Goal: Information Seeking & Learning: Learn about a topic

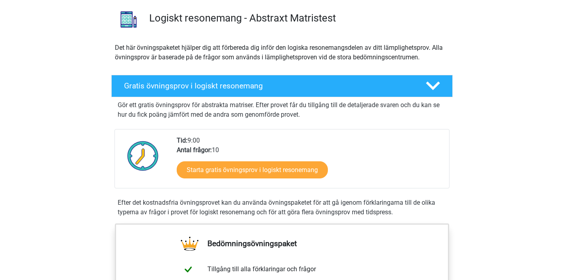
scroll to position [55, 0]
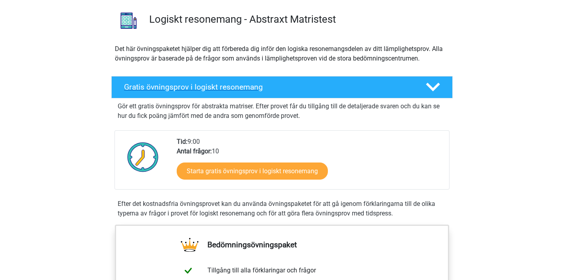
click at [432, 81] on icon at bounding box center [433, 87] width 14 height 14
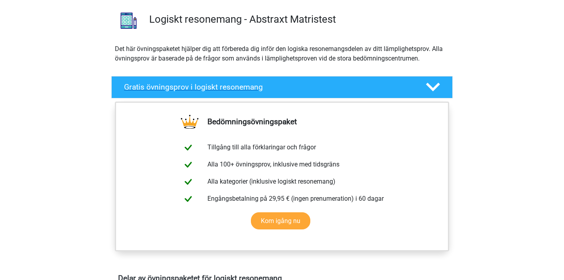
click at [432, 81] on icon at bounding box center [433, 87] width 14 height 14
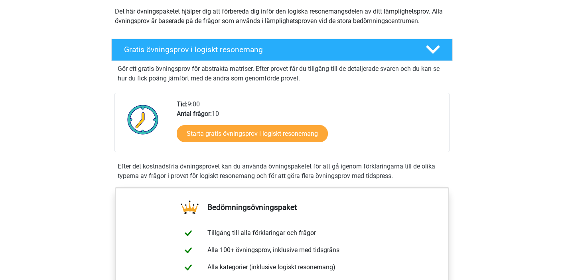
scroll to position [94, 0]
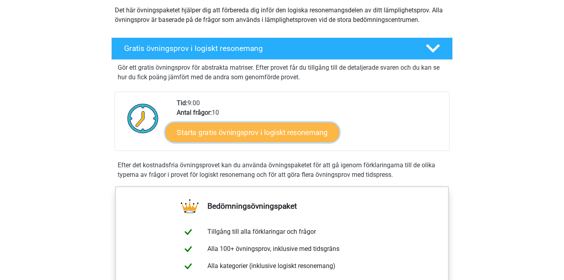
click at [259, 134] on font "Starta gratis övningsprov i logiskt resonemang" at bounding box center [252, 132] width 151 height 9
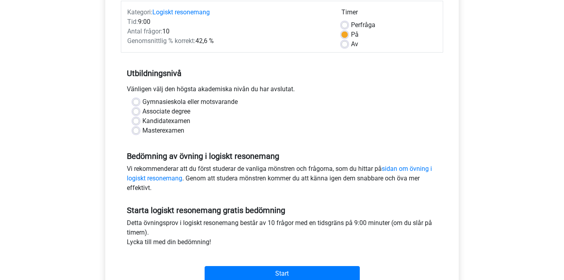
scroll to position [105, 0]
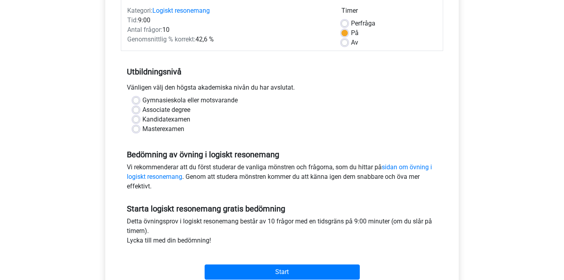
click at [180, 121] on font "Kandidatexamen" at bounding box center [166, 120] width 48 height 8
click at [139, 121] on input "Kandidatexamen" at bounding box center [136, 119] width 6 height 8
radio input "true"
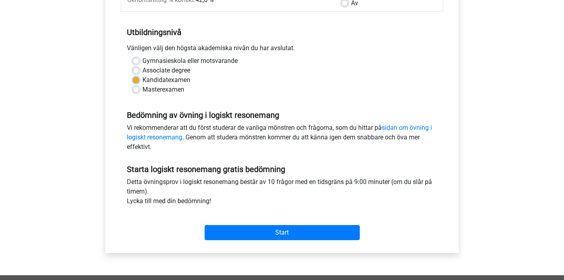
scroll to position [154, 0]
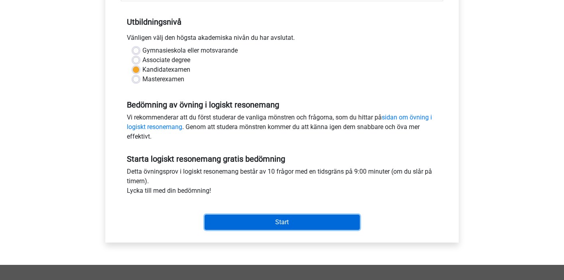
click at [263, 221] on input "Start" at bounding box center [282, 222] width 155 height 15
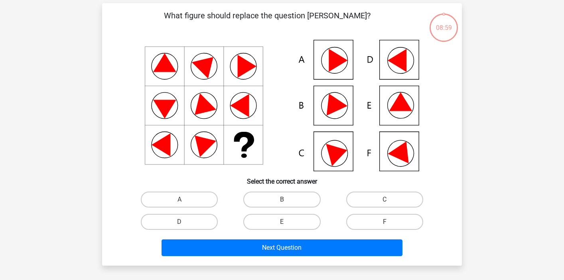
scroll to position [34, 0]
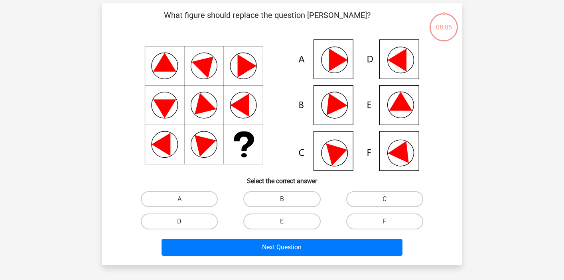
click at [376, 217] on label "F" at bounding box center [384, 222] width 77 height 16
click at [385, 222] on input "F" at bounding box center [387, 224] width 5 height 5
radio input "true"
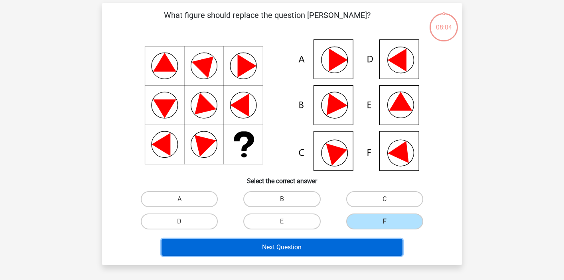
click at [335, 247] on button "Next Question" at bounding box center [282, 247] width 241 height 17
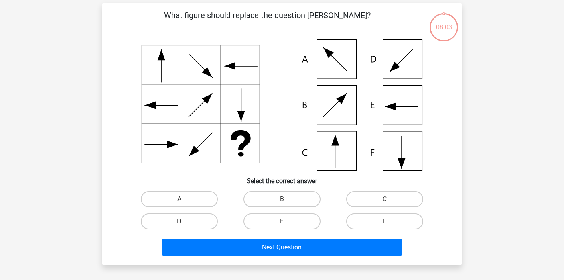
scroll to position [37, 0]
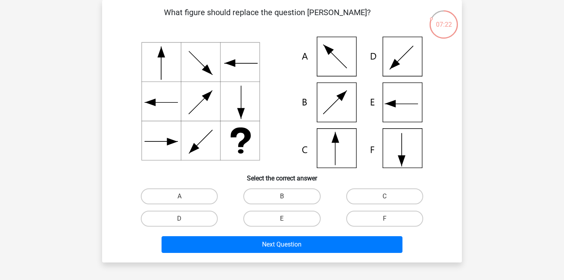
click at [342, 152] on icon at bounding box center [282, 103] width 322 height 132
click at [375, 194] on label "C" at bounding box center [384, 197] width 77 height 16
click at [385, 197] on input "C" at bounding box center [387, 199] width 5 height 5
radio input "true"
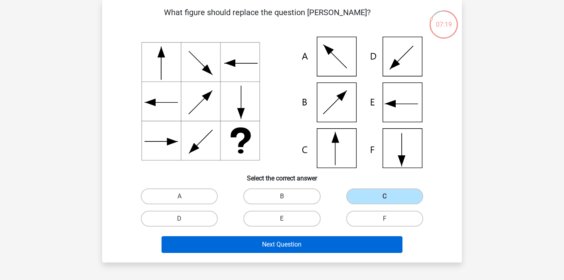
click at [328, 246] on button "Next Question" at bounding box center [282, 245] width 241 height 17
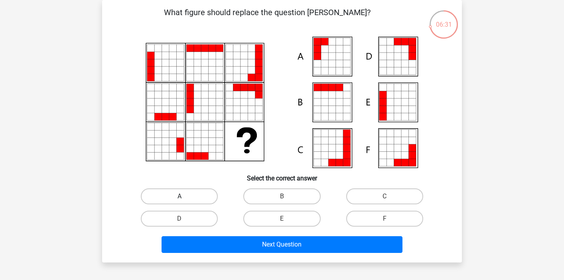
click at [189, 199] on label "A" at bounding box center [179, 197] width 77 height 16
click at [185, 199] on input "A" at bounding box center [182, 199] width 5 height 5
radio input "true"
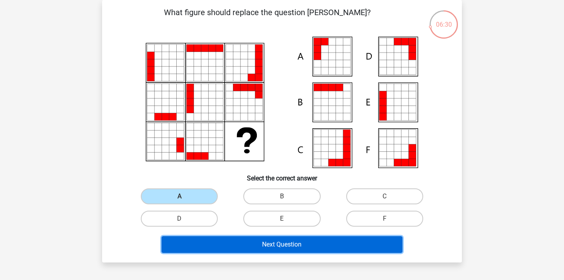
click at [281, 245] on button "Next Question" at bounding box center [282, 245] width 241 height 17
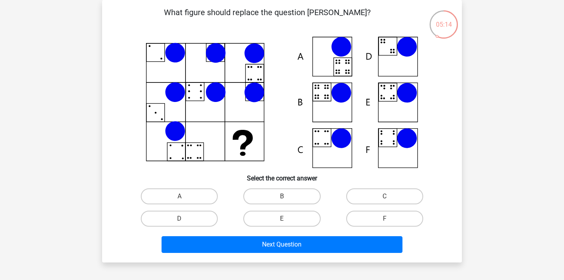
click at [286, 197] on input "B" at bounding box center [284, 199] width 5 height 5
radio input "true"
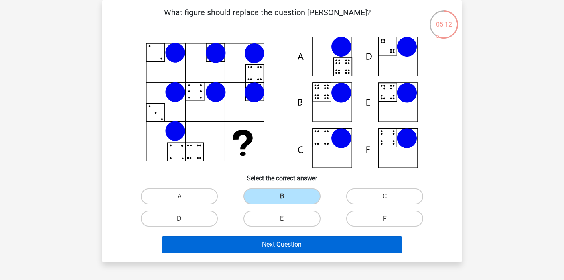
click at [271, 243] on button "Next Question" at bounding box center [282, 245] width 241 height 17
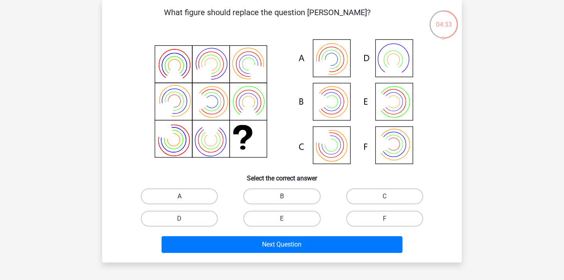
click at [184, 195] on label "A" at bounding box center [179, 197] width 77 height 16
click at [184, 197] on input "A" at bounding box center [182, 199] width 5 height 5
radio input "true"
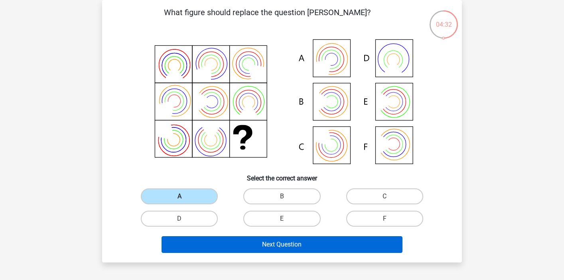
click at [265, 245] on button "Next Question" at bounding box center [282, 245] width 241 height 17
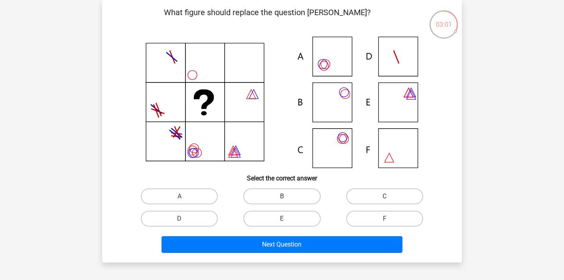
click at [331, 147] on icon at bounding box center [282, 103] width 322 height 132
click at [369, 197] on label "C" at bounding box center [384, 197] width 77 height 16
click at [385, 197] on input "C" at bounding box center [387, 199] width 5 height 5
radio input "true"
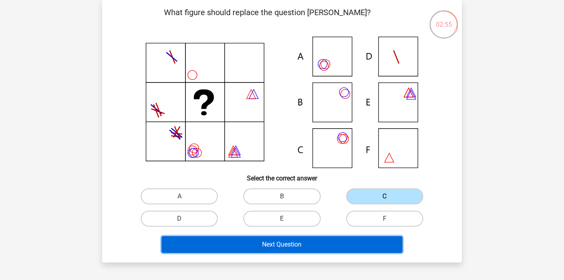
click at [304, 247] on button "Next Question" at bounding box center [282, 245] width 241 height 17
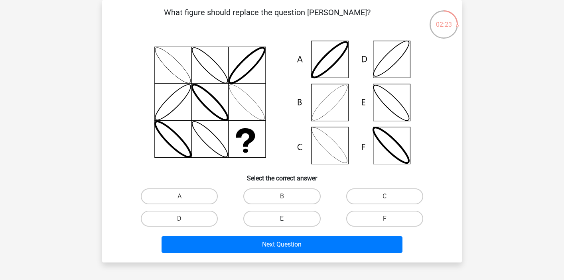
click at [296, 220] on label "E" at bounding box center [281, 219] width 77 height 16
click at [287, 220] on input "E" at bounding box center [284, 221] width 5 height 5
radio input "true"
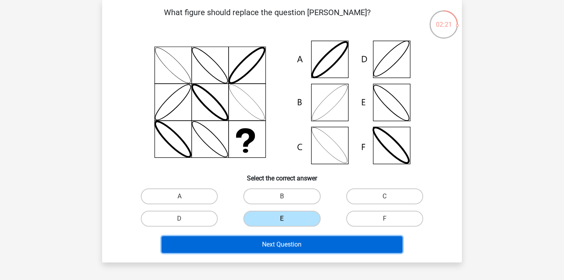
click at [296, 243] on button "Next Question" at bounding box center [282, 245] width 241 height 17
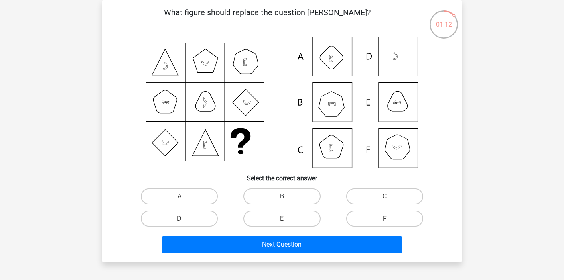
click at [288, 195] on label "B" at bounding box center [281, 197] width 77 height 16
click at [287, 197] on input "B" at bounding box center [284, 199] width 5 height 5
radio input "true"
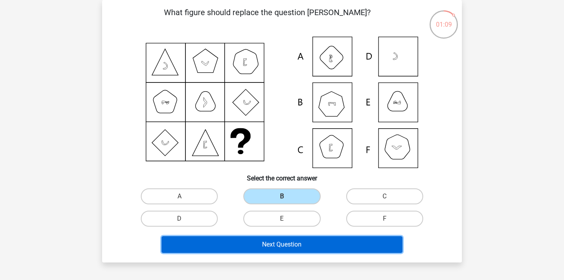
click at [293, 241] on button "Next Question" at bounding box center [282, 245] width 241 height 17
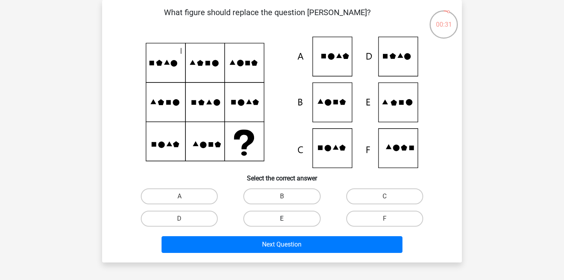
click at [279, 219] on label "E" at bounding box center [281, 219] width 77 height 16
click at [282, 219] on input "E" at bounding box center [284, 221] width 5 height 5
radio input "true"
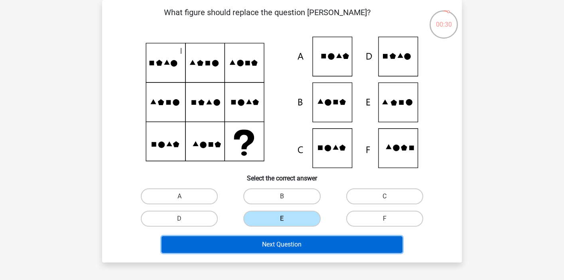
click at [265, 245] on button "Next Question" at bounding box center [282, 245] width 241 height 17
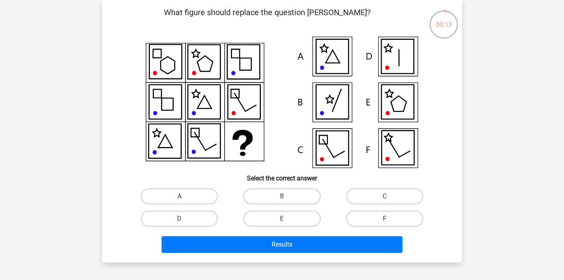
click at [367, 216] on label "F" at bounding box center [384, 219] width 77 height 16
click at [385, 219] on input "F" at bounding box center [387, 221] width 5 height 5
radio input "true"
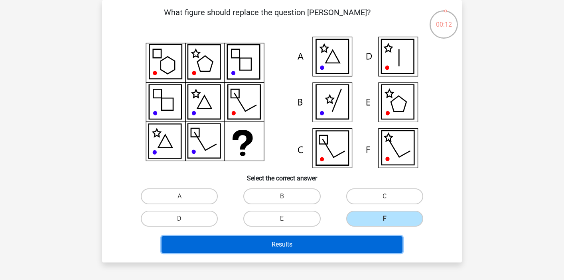
click at [329, 242] on button "Results" at bounding box center [282, 245] width 241 height 17
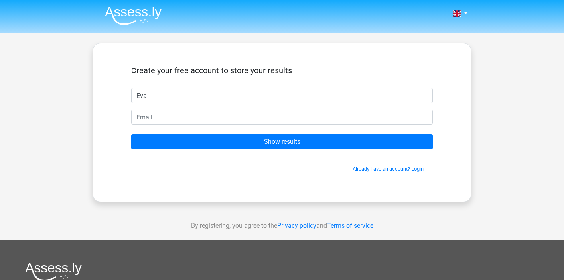
type input "Eva"
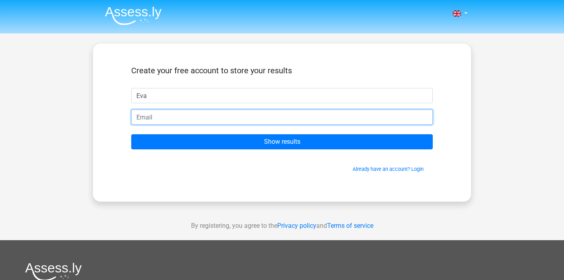
click at [284, 123] on input "email" at bounding box center [282, 117] width 302 height 15
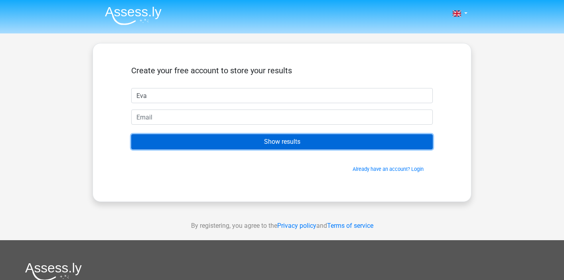
click at [274, 138] on input "Show results" at bounding box center [282, 141] width 302 height 15
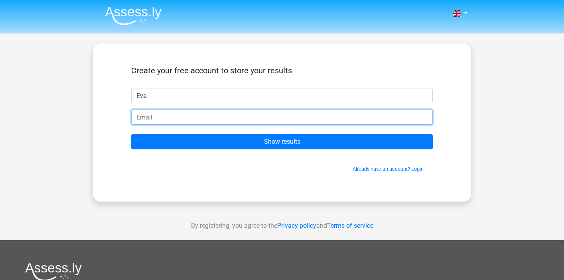
click at [328, 121] on input "email" at bounding box center [282, 117] width 302 height 15
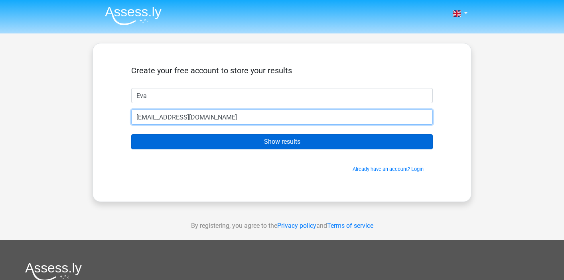
type input "[EMAIL_ADDRESS][DOMAIN_NAME]"
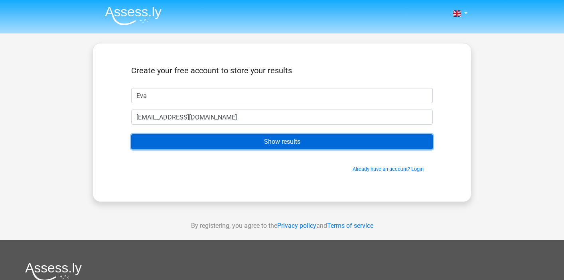
click at [303, 138] on input "Show results" at bounding box center [282, 141] width 302 height 15
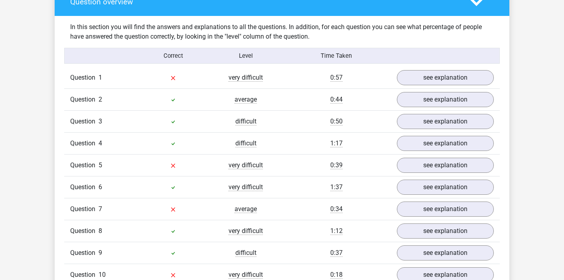
scroll to position [602, 0]
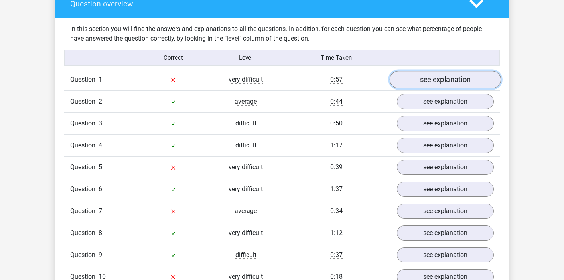
click at [418, 80] on link "see explanation" at bounding box center [445, 80] width 111 height 18
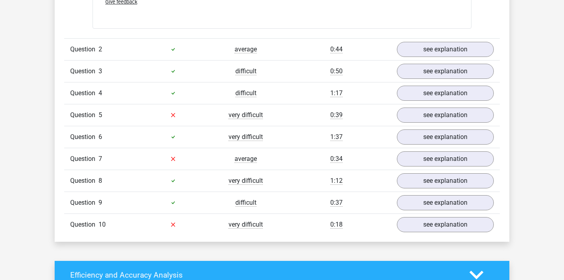
scroll to position [1164, 0]
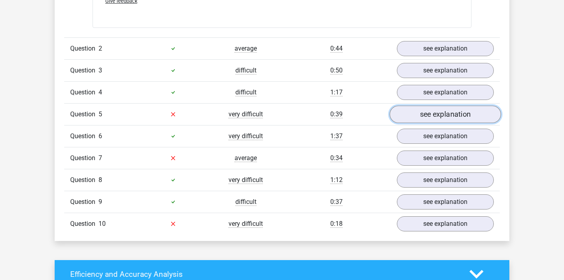
click at [441, 113] on link "see explanation" at bounding box center [445, 115] width 111 height 18
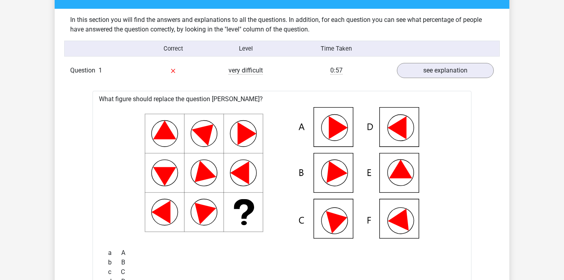
scroll to position [588, 0]
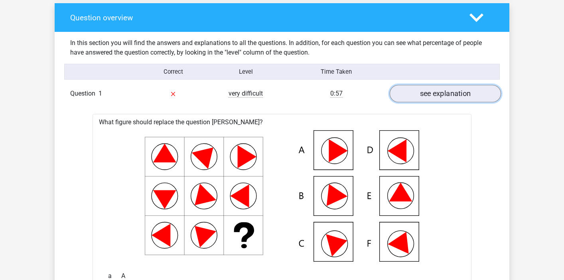
click at [457, 96] on link "see explanation" at bounding box center [445, 94] width 111 height 18
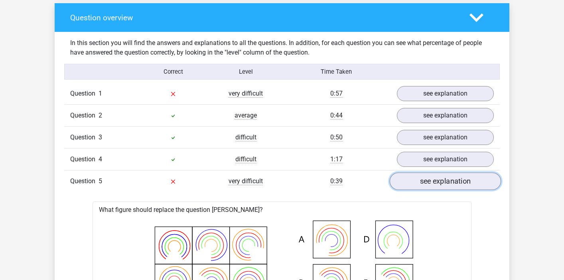
click at [442, 183] on link "see explanation" at bounding box center [445, 182] width 111 height 18
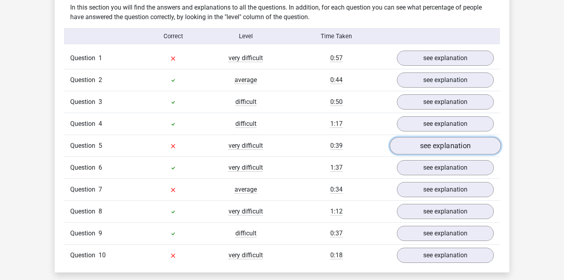
scroll to position [626, 0]
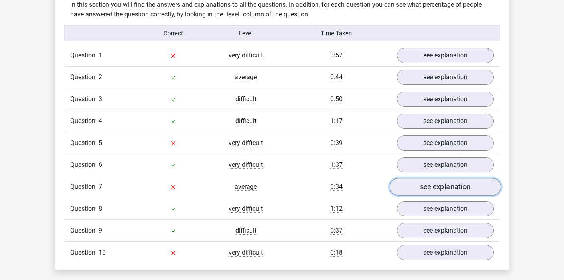
click at [442, 187] on link "see explanation" at bounding box center [445, 188] width 111 height 18
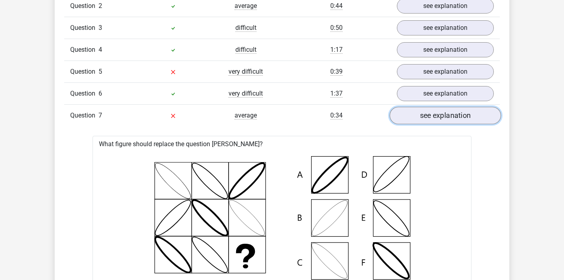
scroll to position [699, 0]
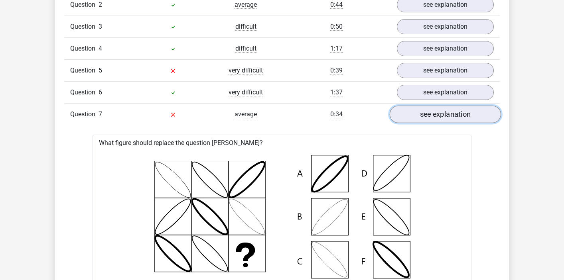
click at [455, 114] on link "see explanation" at bounding box center [445, 115] width 111 height 18
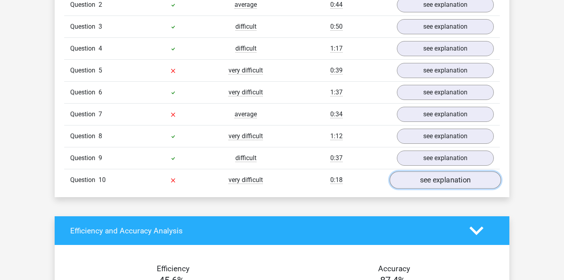
click at [436, 182] on link "see explanation" at bounding box center [445, 181] width 111 height 18
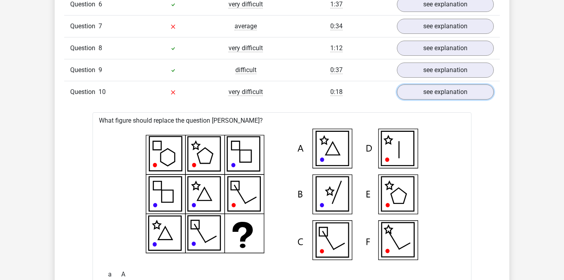
scroll to position [765, 0]
